Goal: Information Seeking & Learning: Understand process/instructions

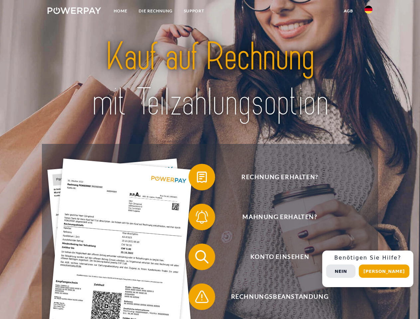
click at [74, 12] on img at bounding box center [75, 10] width 54 height 7
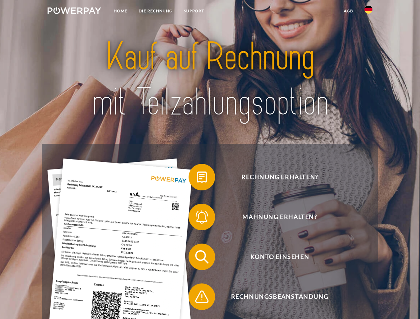
click at [369, 12] on img at bounding box center [369, 10] width 8 height 8
click at [348, 11] on link "agb" at bounding box center [348, 11] width 21 height 12
click at [197, 179] on span at bounding box center [191, 177] width 33 height 33
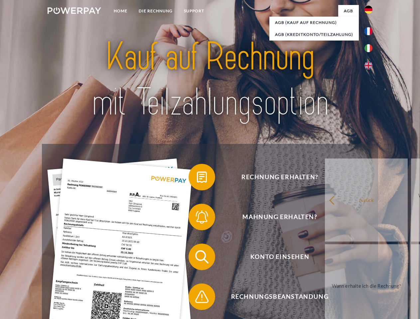
click at [197, 219] on div "Rechnung erhalten? Mahnung erhalten? Konto einsehen" at bounding box center [210, 277] width 336 height 266
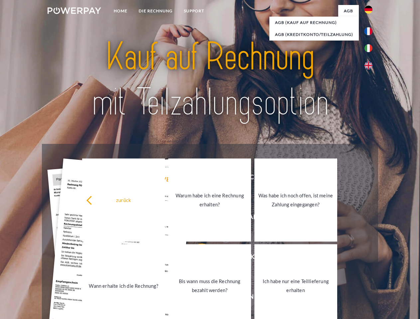
click at [197, 258] on link "Bis wann muss die Rechnung bezahlt werden?" at bounding box center [209, 286] width 83 height 83
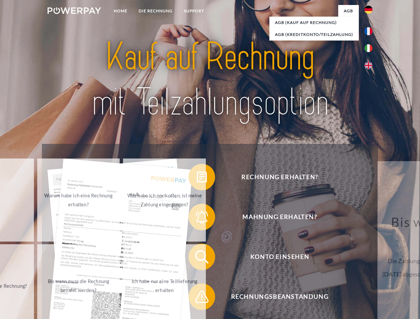
click at [197, 298] on span at bounding box center [191, 296] width 33 height 33
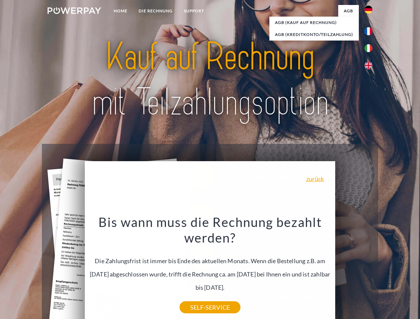
click at [370, 269] on div "Rechnung erhalten? Mahnung erhalten? Konto einsehen" at bounding box center [210, 277] width 336 height 266
click at [354, 270] on span "Konto einsehen" at bounding box center [279, 257] width 163 height 27
click at [387, 271] on header "Home DIE RECHNUNG SUPPORT" at bounding box center [210, 229] width 420 height 459
